Goal: Navigation & Orientation: Find specific page/section

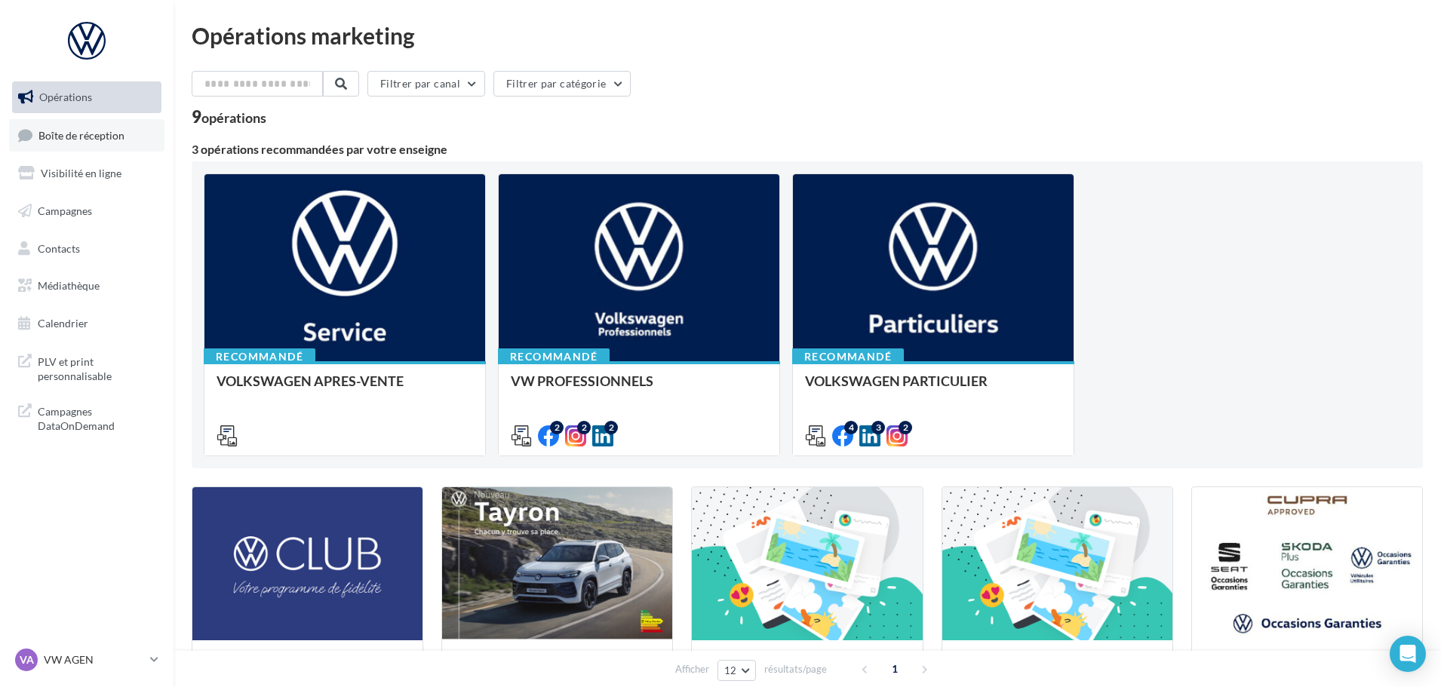
click at [91, 141] on span "Boîte de réception" at bounding box center [81, 134] width 86 height 13
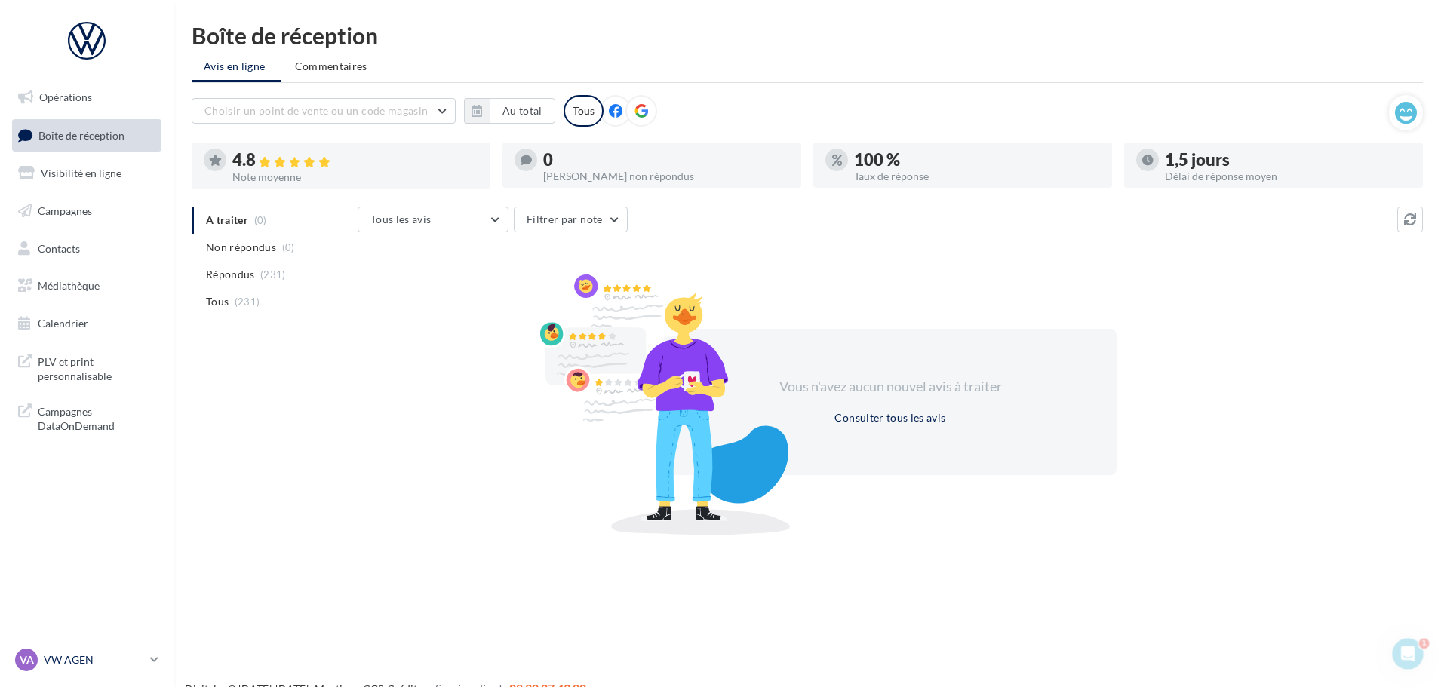
click at [144, 647] on link "VA VW AGEN vw-agen-sdes" at bounding box center [86, 660] width 149 height 29
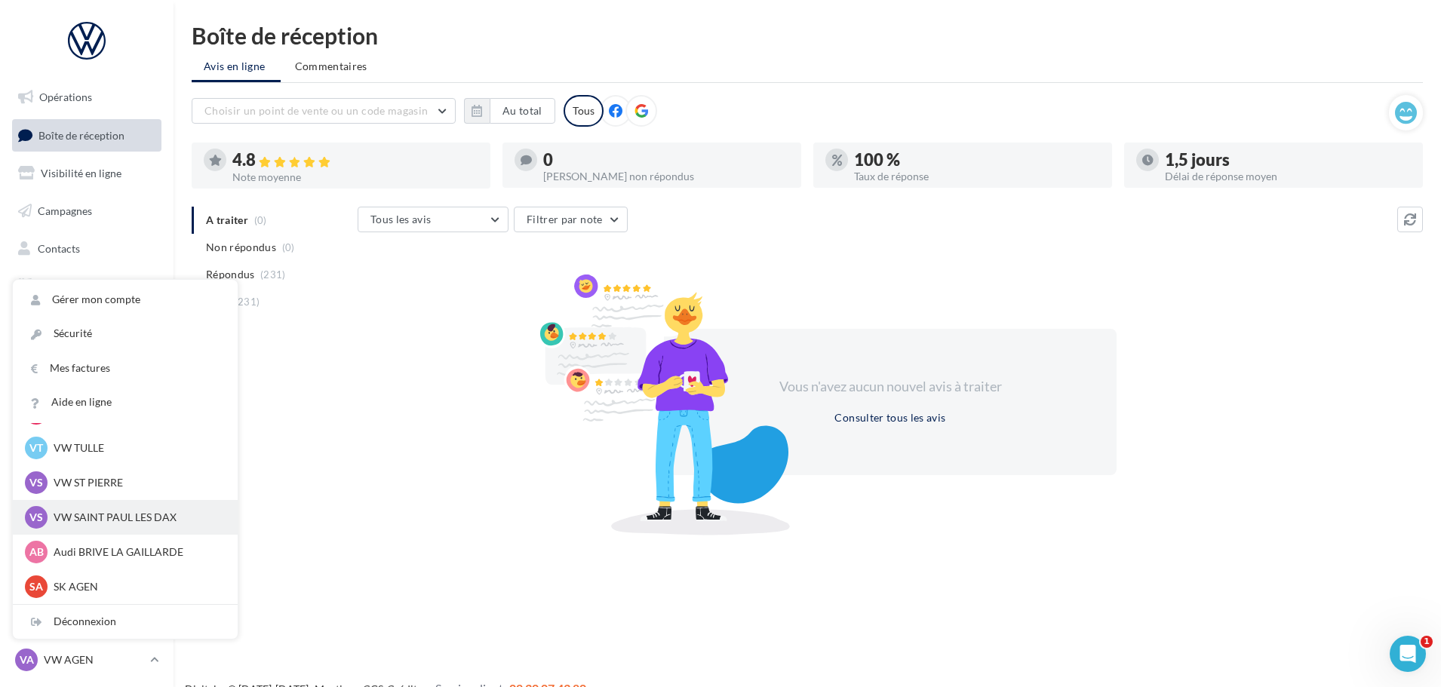
scroll to position [24, 0]
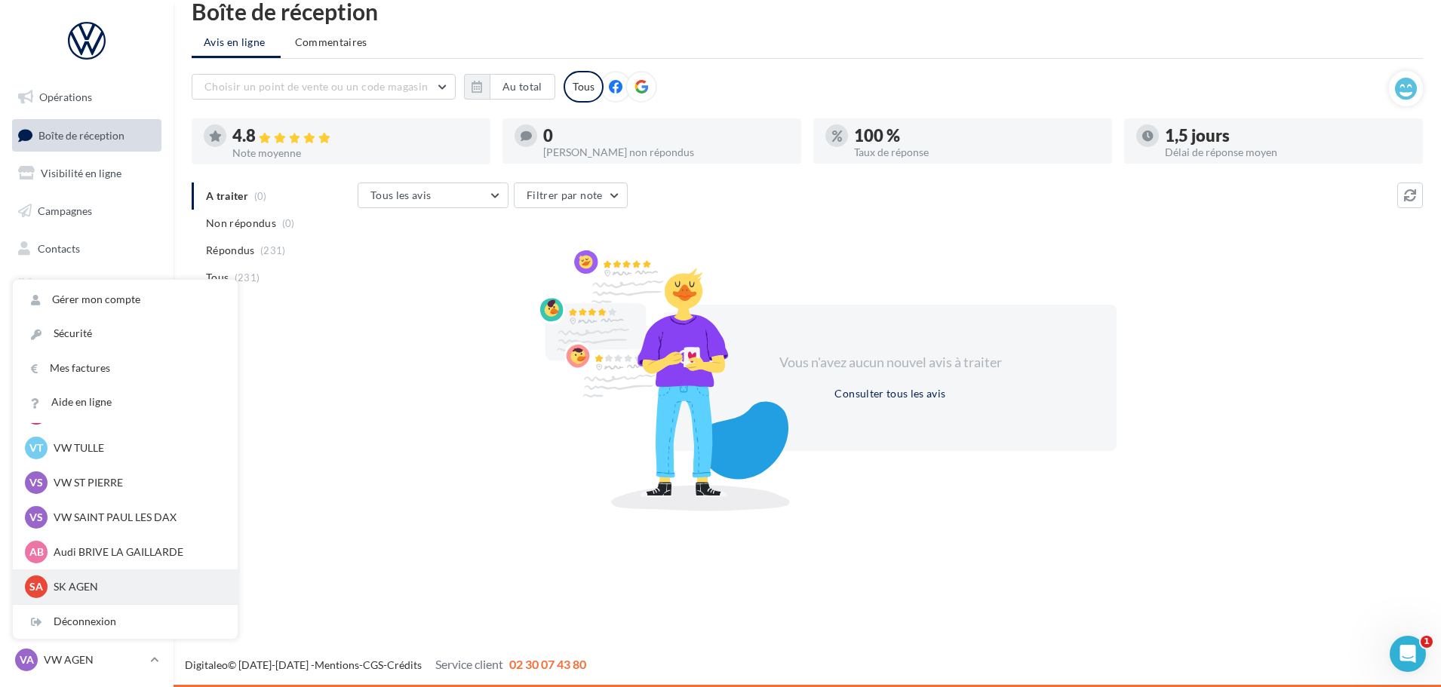
click at [91, 580] on p "SK AGEN" at bounding box center [137, 586] width 166 height 15
